Goal: Find specific page/section: Find specific page/section

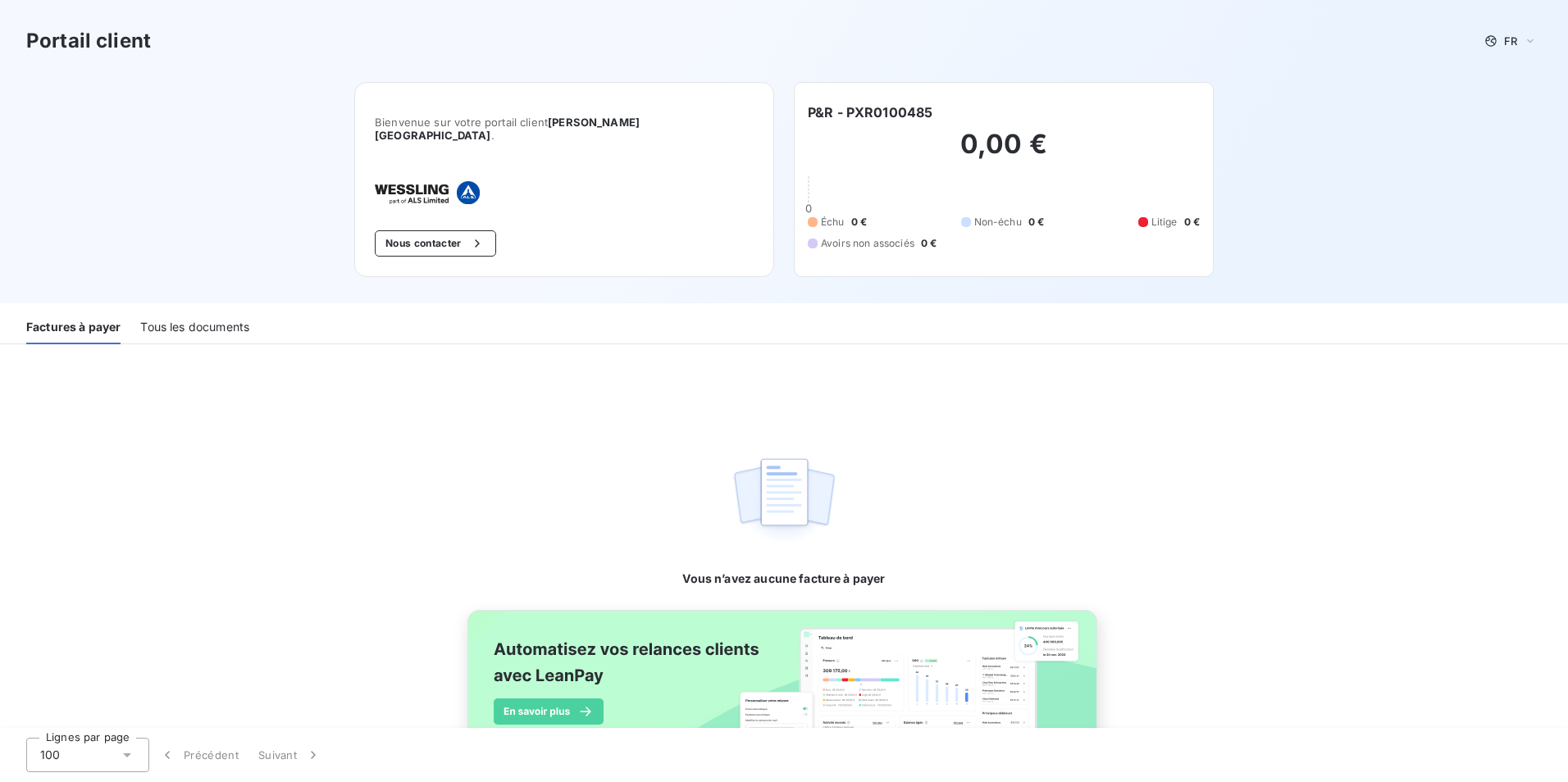
click at [188, 318] on div "Tous les documents" at bounding box center [195, 327] width 109 height 35
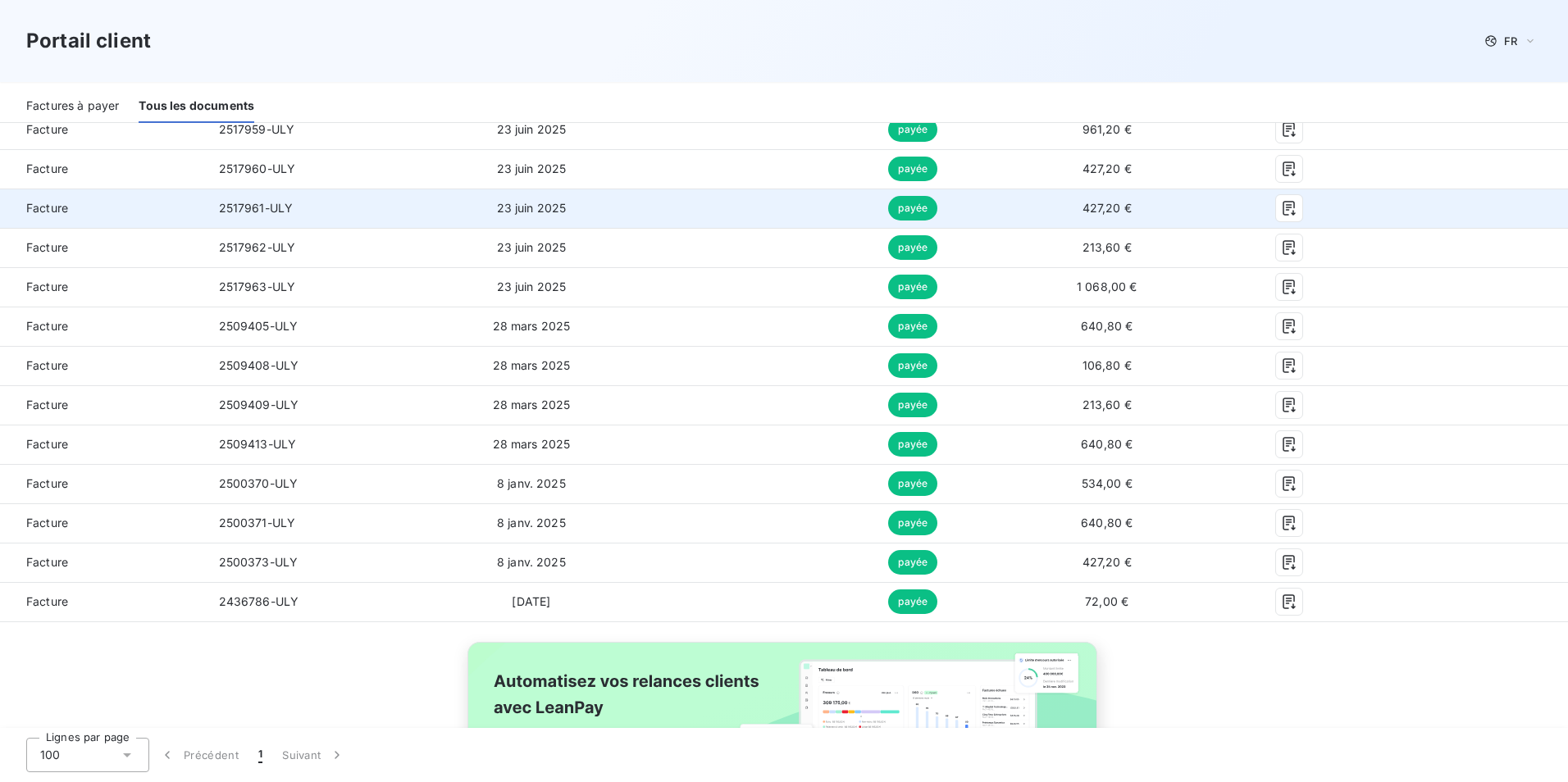
scroll to position [406, 0]
